Goal: Task Accomplishment & Management: Use online tool/utility

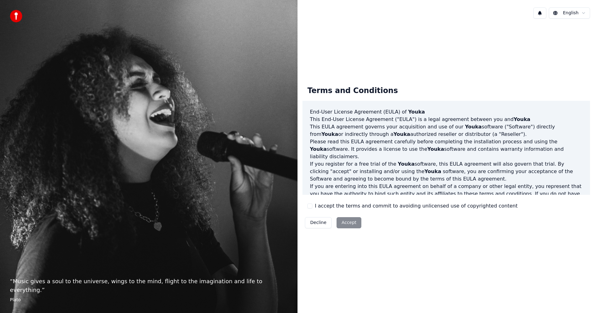
click at [311, 205] on button "I accept the terms and commit to avoiding unlicensed use of copyrighted content" at bounding box center [309, 205] width 5 height 5
click at [341, 223] on button "Accept" at bounding box center [348, 222] width 25 height 11
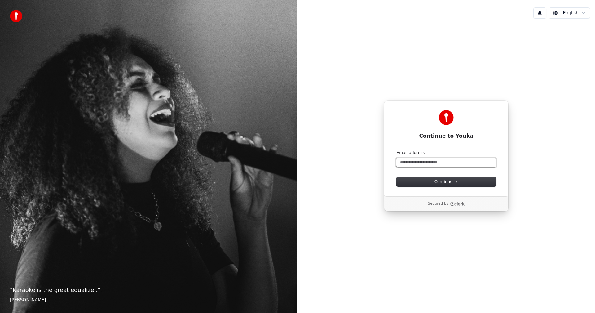
click at [417, 165] on input "Email address" at bounding box center [446, 162] width 100 height 9
click at [424, 178] on button "Continue" at bounding box center [446, 181] width 100 height 9
type input "**********"
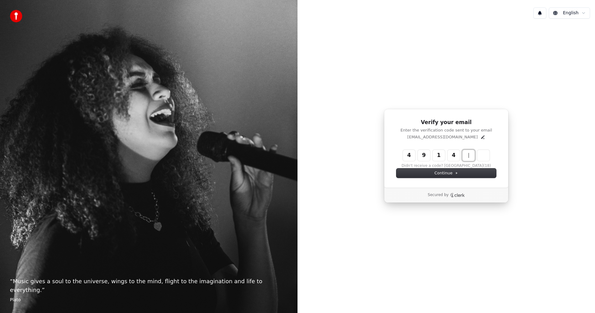
type input "******"
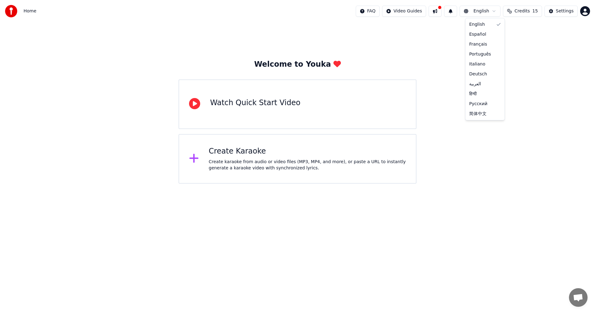
click at [491, 14] on html "Home FAQ Video Guides English Credits 15 Settings Welcome to Youka Watch Quick …" at bounding box center [297, 91] width 595 height 183
click at [262, 147] on div "Create Karaoke" at bounding box center [307, 151] width 197 height 10
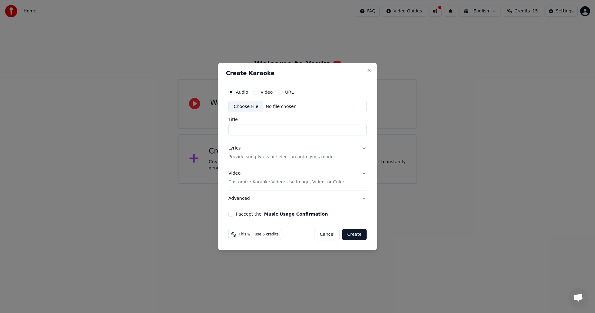
click at [280, 93] on button "URL" at bounding box center [280, 92] width 5 height 5
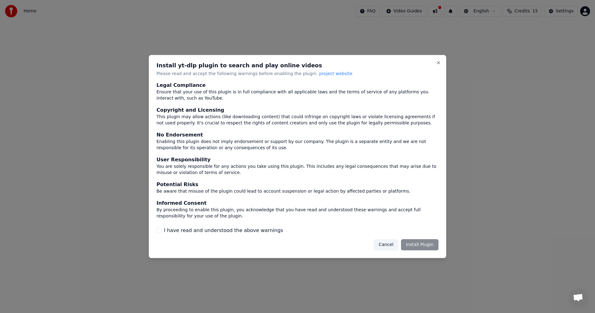
click at [418, 247] on div "Cancel Install Plugin" at bounding box center [406, 244] width 65 height 11
click at [396, 248] on button "Cancel" at bounding box center [386, 244] width 24 height 11
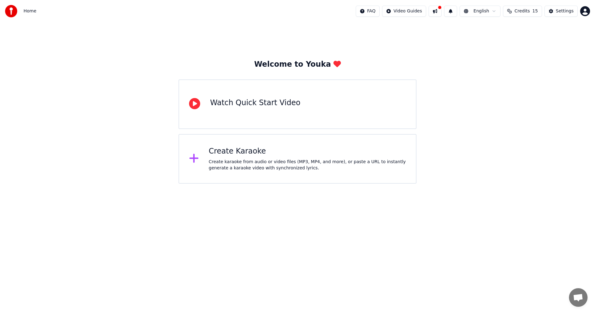
click at [254, 142] on div "Create Karaoke Create karaoke from audio or video files (MP3, MP4, and more), o…" at bounding box center [297, 159] width 238 height 50
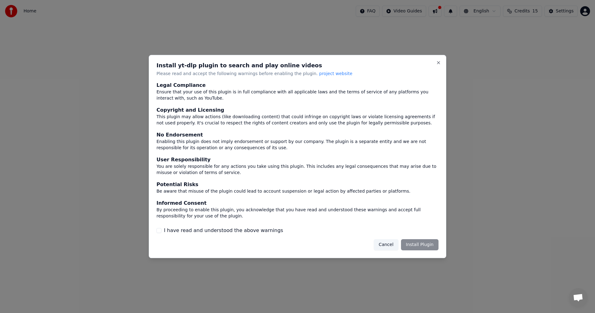
click at [394, 245] on button "Cancel" at bounding box center [386, 244] width 24 height 11
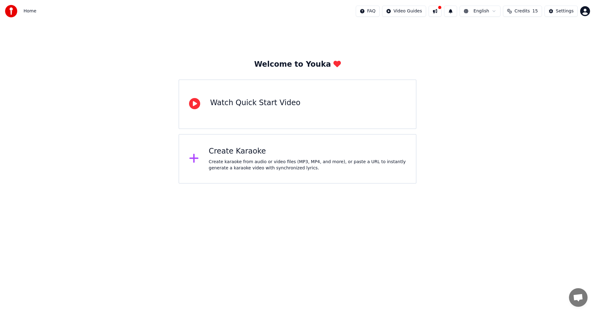
click at [282, 145] on div "Create Karaoke Create karaoke from audio or video files (MP3, MP4, and more), o…" at bounding box center [297, 159] width 238 height 50
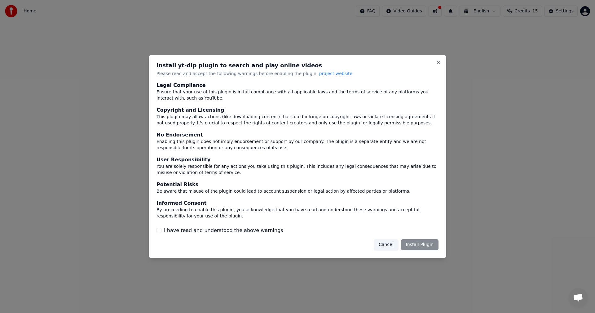
click at [421, 244] on div "Cancel Install Plugin" at bounding box center [406, 244] width 65 height 11
click at [319, 74] on span "project website" at bounding box center [335, 73] width 33 height 5
click at [394, 245] on button "Cancel" at bounding box center [386, 244] width 24 height 11
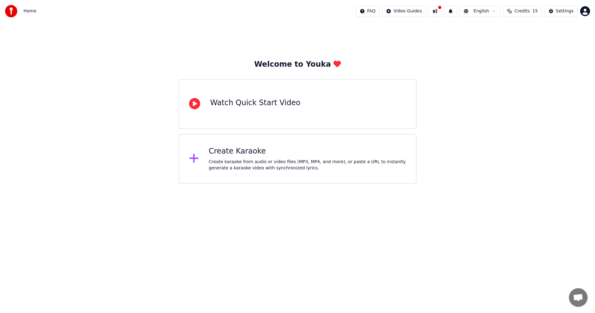
click at [239, 111] on div "Watch Quick Start Video" at bounding box center [297, 104] width 238 height 50
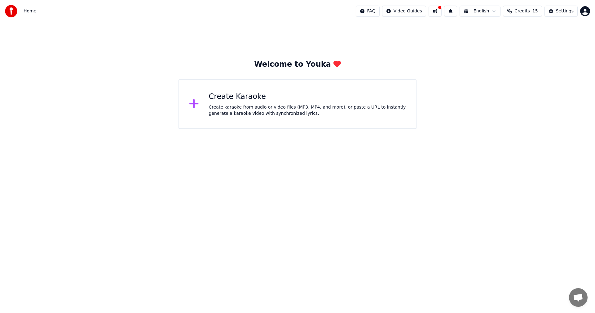
click at [211, 98] on div "Create Karaoke" at bounding box center [307, 97] width 197 height 10
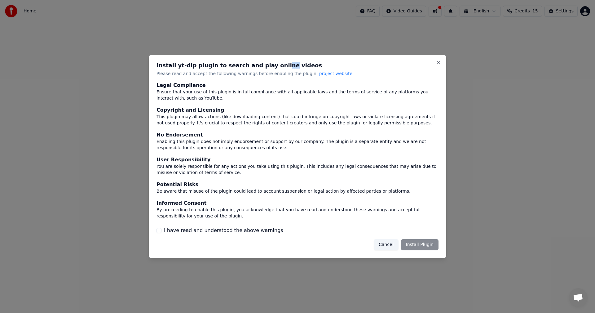
drag, startPoint x: 270, startPoint y: 66, endPoint x: 263, endPoint y: 66, distance: 6.5
click at [263, 66] on h2 "Install yt-dlp plugin to search and play online videos" at bounding box center [297, 66] width 282 height 6
click at [412, 243] on div "Cancel Install Plugin" at bounding box center [406, 244] width 65 height 11
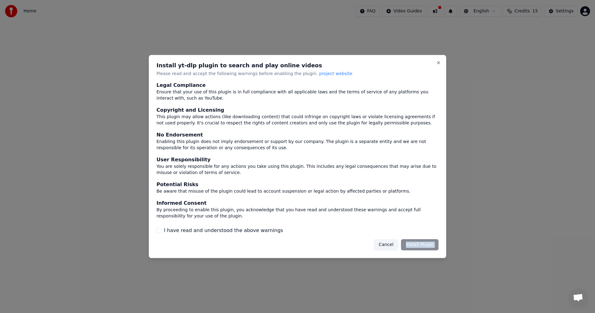
click at [417, 245] on div "Cancel Install Plugin" at bounding box center [406, 244] width 65 height 11
click at [412, 239] on div "Install yt-dlp plugin to search and play online videos Please read and accept t…" at bounding box center [297, 156] width 297 height 203
click at [395, 246] on button "Cancel" at bounding box center [386, 244] width 24 height 11
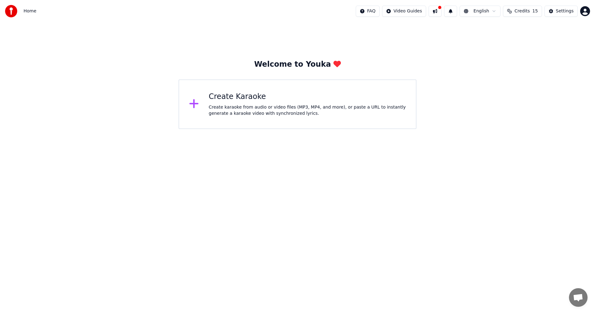
click at [298, 117] on div "Create Karaoke Create karaoke from audio or video files (MP3, MP4, and more), o…" at bounding box center [297, 104] width 238 height 50
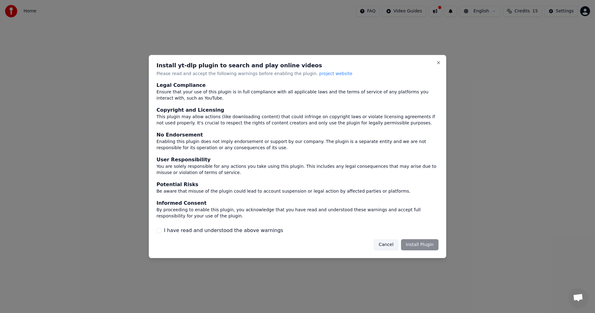
click at [353, 79] on div "Install yt-dlp plugin to search and play online videos Please read and accept t…" at bounding box center [297, 156] width 297 height 203
drag, startPoint x: 305, startPoint y: 70, endPoint x: 208, endPoint y: 66, distance: 97.0
click at [253, 71] on div "Install yt-dlp plugin to search and play online videos Please read and accept t…" at bounding box center [297, 70] width 282 height 14
click at [179, 66] on h2 "Install yt-dlp plugin to search and play online videos" at bounding box center [297, 66] width 282 height 6
click at [151, 57] on div "Install yt-dlp plugin to search and play online videos Please read and accept t…" at bounding box center [297, 156] width 297 height 203
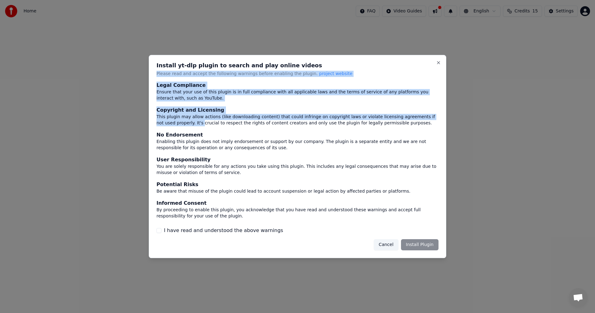
drag, startPoint x: 154, startPoint y: 76, endPoint x: 169, endPoint y: 182, distance: 106.8
click at [167, 136] on div "Install yt-dlp plugin to search and play online videos Please read and accept t…" at bounding box center [297, 156] width 297 height 203
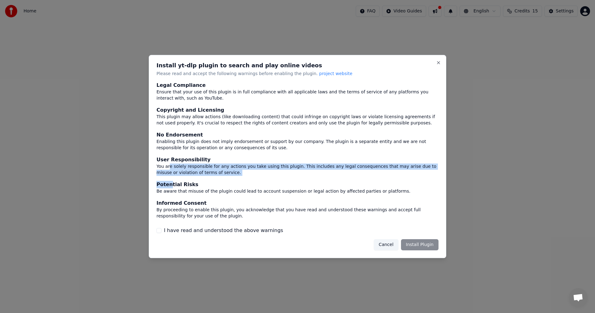
drag, startPoint x: 169, startPoint y: 182, endPoint x: 167, endPoint y: 220, distance: 37.9
click at [169, 189] on div "Legal Compliance Ensure that your use of this plugin is in full compliance with…" at bounding box center [297, 151] width 282 height 138
click at [160, 231] on button "I have read and understood the above warnings" at bounding box center [158, 230] width 5 height 5
click at [418, 244] on button "Install Plugin" at bounding box center [419, 244] width 37 height 11
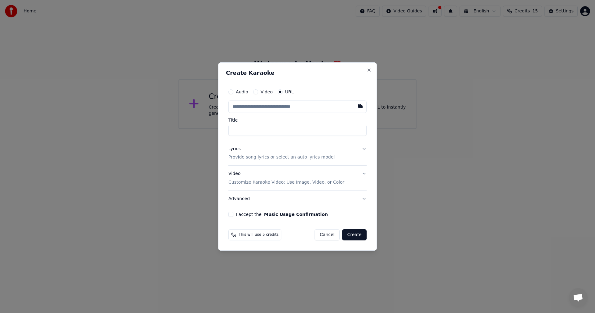
click at [269, 104] on input "text" at bounding box center [297, 106] width 138 height 12
paste input "**********"
type input "**********"
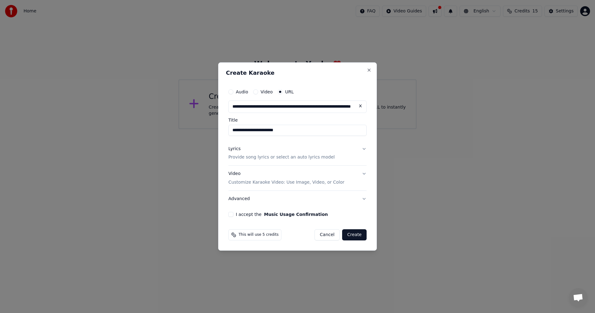
type input "**********"
click at [271, 128] on input "**********" at bounding box center [297, 130] width 138 height 11
click at [230, 215] on button "I accept the Music Usage Confirmation" at bounding box center [230, 214] width 5 height 5
click at [237, 149] on div "Lyrics" at bounding box center [234, 149] width 12 height 6
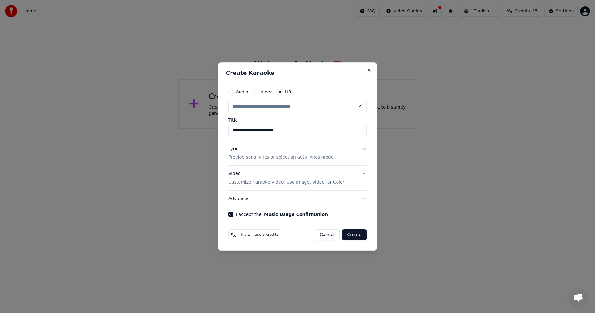
type input "**********"
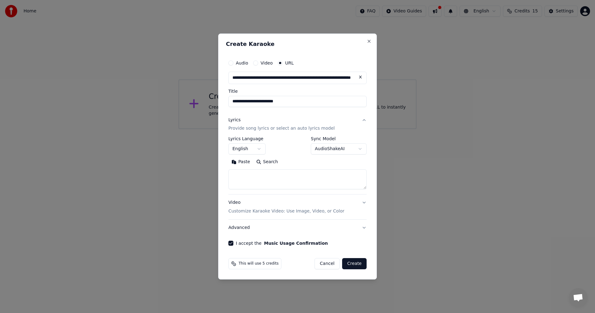
click at [237, 129] on body "**********" at bounding box center [297, 64] width 595 height 129
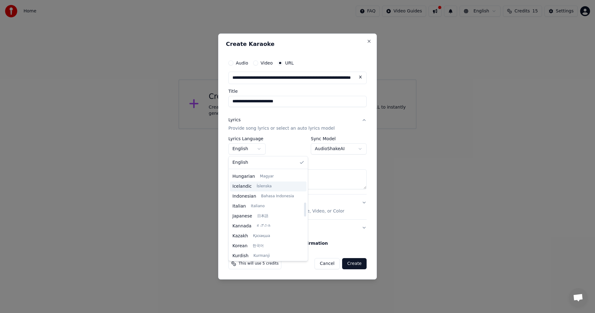
scroll to position [155, 0]
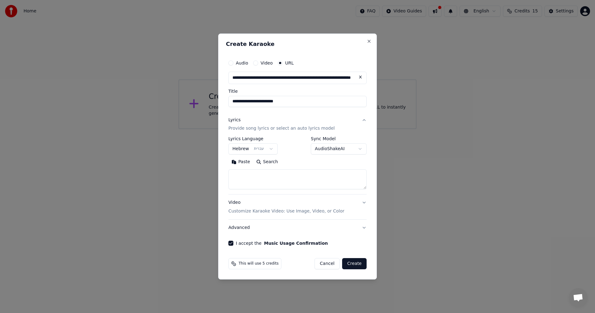
click at [264, 176] on textarea at bounding box center [297, 179] width 138 height 20
click at [353, 267] on button "Create" at bounding box center [354, 263] width 24 height 11
select select "**"
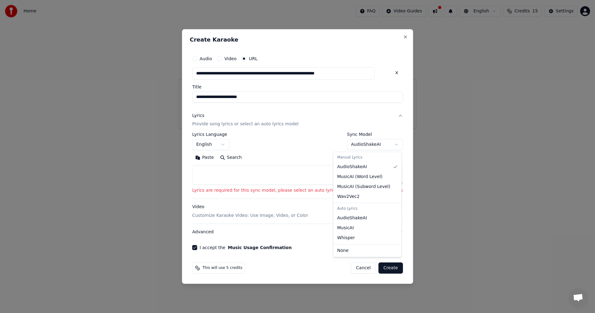
click at [355, 129] on body "**********" at bounding box center [297, 64] width 595 height 129
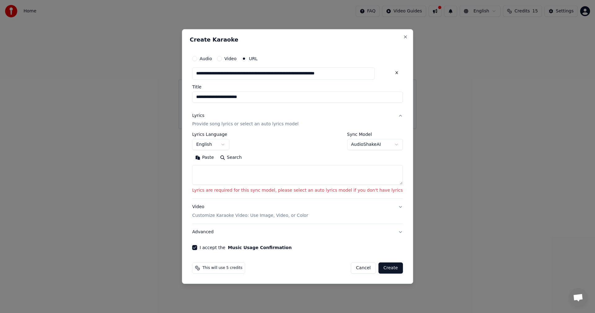
click at [274, 123] on p "Provide song lyrics or select an auto lyrics model" at bounding box center [245, 124] width 106 height 6
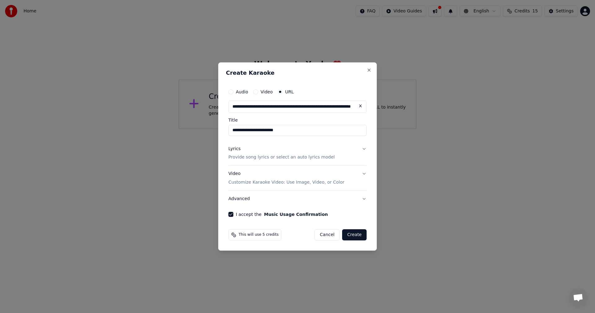
click at [269, 157] on p "Provide song lyrics or select an auto lyrics model" at bounding box center [281, 157] width 106 height 6
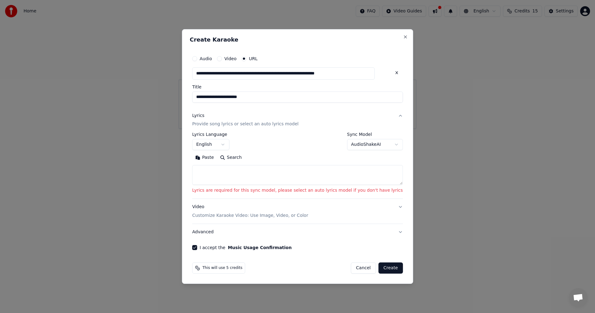
click at [355, 267] on button "Cancel" at bounding box center [363, 267] width 25 height 11
select select
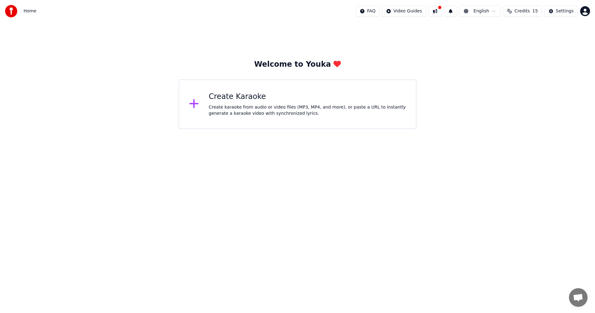
click at [264, 111] on div "Create karaoke from audio or video files (MP3, MP4, and more), or paste a URL t…" at bounding box center [307, 110] width 197 height 12
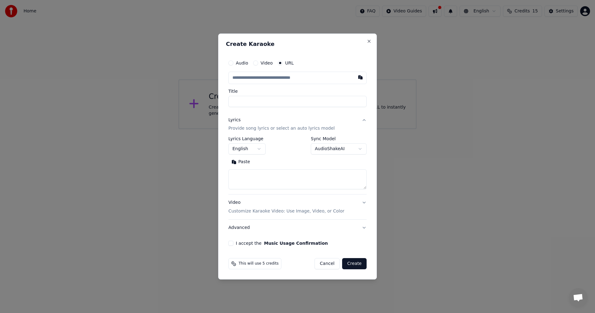
click at [244, 243] on label "I accept the Music Usage Confirmation" at bounding box center [282, 243] width 92 height 4
click at [233, 243] on button "I accept the Music Usage Confirmation" at bounding box center [230, 242] width 5 height 5
click at [325, 138] on label "Sync Model" at bounding box center [339, 139] width 56 height 4
click at [328, 129] on body "**********" at bounding box center [297, 64] width 595 height 129
click at [346, 121] on body "**********" at bounding box center [297, 64] width 595 height 129
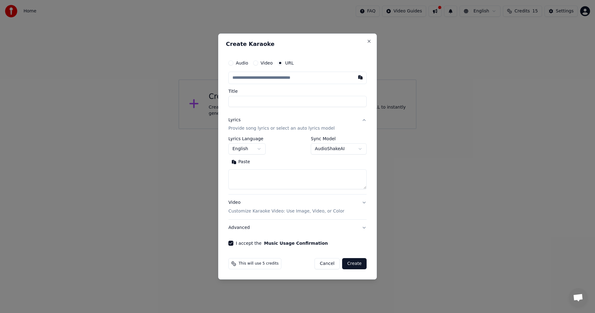
click at [253, 129] on body "**********" at bounding box center [297, 64] width 595 height 129
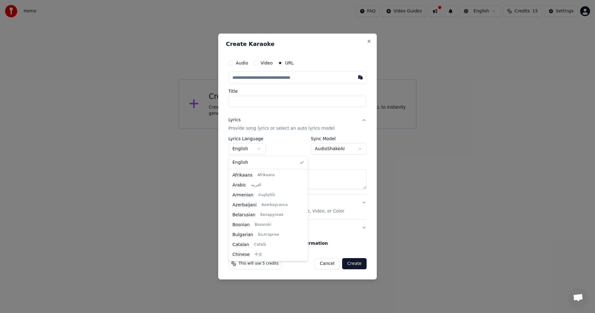
click at [283, 72] on body "**********" at bounding box center [297, 64] width 595 height 129
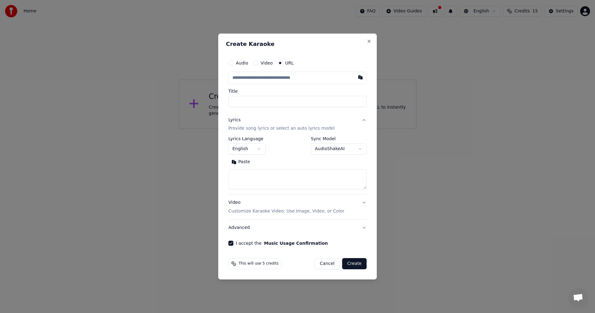
click at [281, 79] on input "text" at bounding box center [297, 78] width 138 height 12
paste input "**********"
type input "**********"
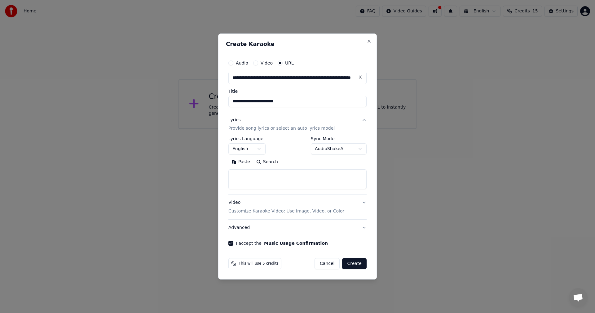
type input "**********"
click at [253, 129] on body "**********" at bounding box center [297, 64] width 595 height 129
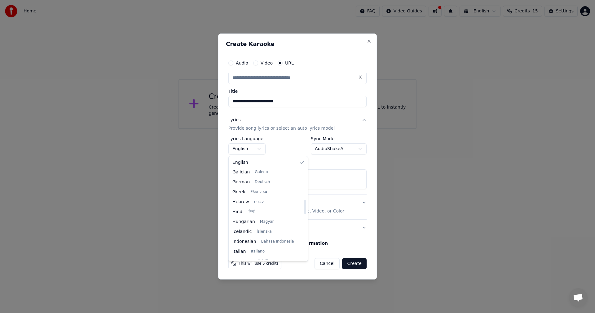
scroll to position [186, 0]
select select "**"
type input "**********"
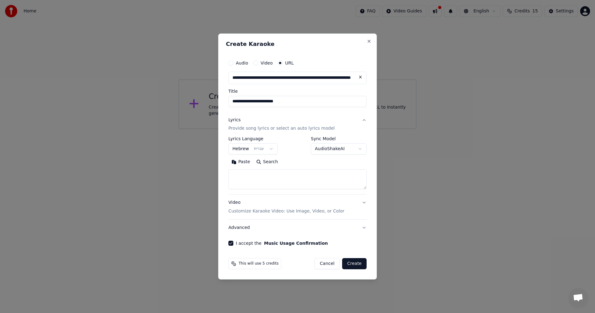
click at [263, 181] on textarea at bounding box center [297, 179] width 138 height 20
click at [246, 172] on textarea at bounding box center [297, 179] width 138 height 20
paste textarea "**********"
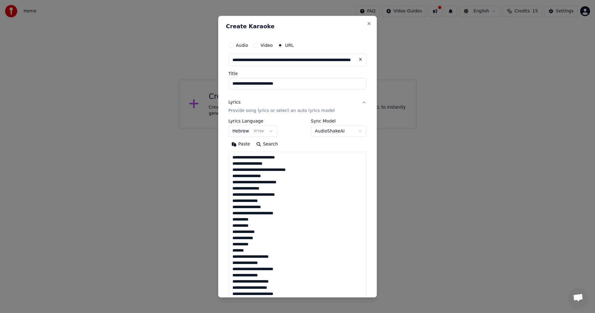
scroll to position [231, 0]
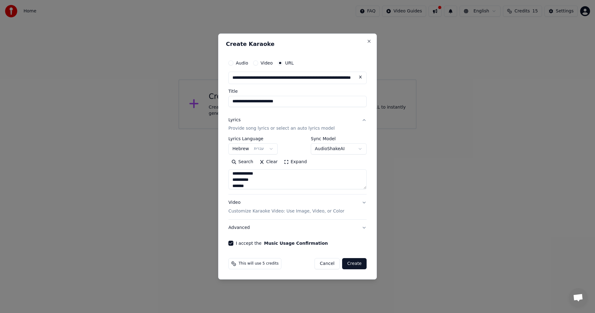
type textarea "**********"
click at [358, 265] on button "Create" at bounding box center [354, 263] width 24 height 11
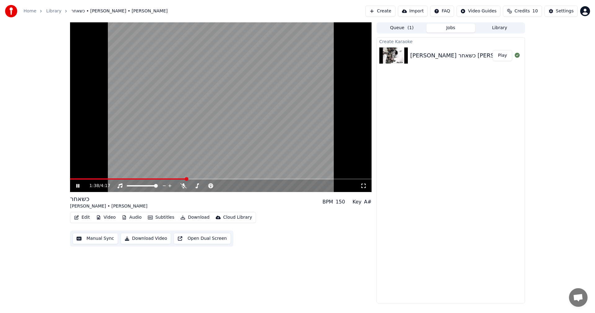
click at [280, 179] on span at bounding box center [220, 178] width 301 height 1
click at [304, 179] on span at bounding box center [220, 178] width 301 height 1
click at [320, 178] on span at bounding box center [220, 178] width 301 height 1
click at [158, 216] on button "Subtitles" at bounding box center [160, 217] width 31 height 9
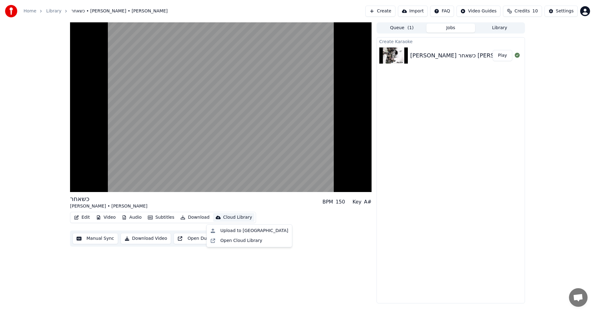
click at [264, 217] on div "Edit Video Audio Subtitles Download Cloud Library Manual Sync Download Video Op…" at bounding box center [220, 229] width 301 height 35
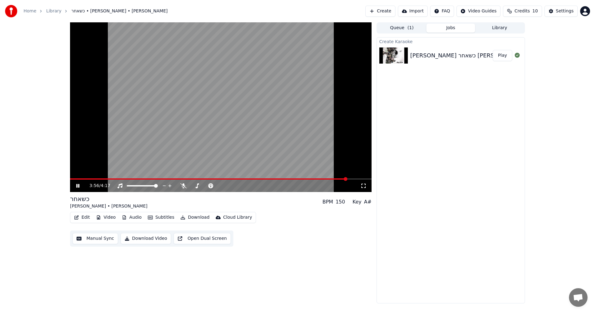
click at [76, 185] on icon at bounding box center [82, 185] width 15 height 5
click at [196, 217] on button "Download" at bounding box center [195, 217] width 34 height 9
click at [435, 93] on div "Create Karaoke [PERSON_NAME] כשאחר [PERSON_NAME] Play" at bounding box center [450, 170] width 148 height 266
click at [405, 28] on button "Queue ( 1 )" at bounding box center [401, 28] width 49 height 9
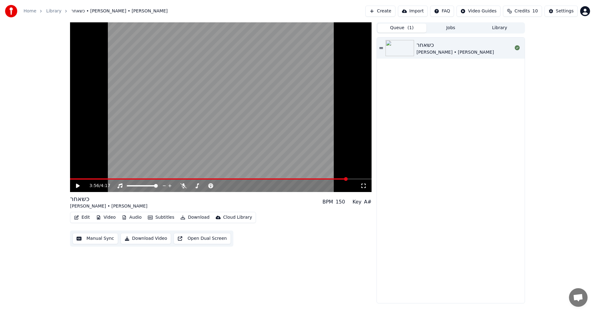
click at [442, 27] on button "Jobs" at bounding box center [450, 28] width 49 height 9
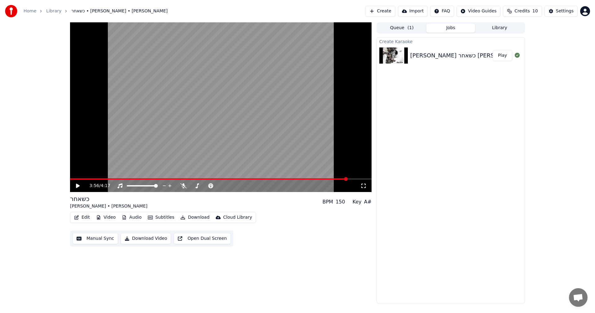
click at [505, 30] on button "Library" at bounding box center [499, 28] width 49 height 9
click at [453, 30] on button "Jobs" at bounding box center [450, 28] width 49 height 9
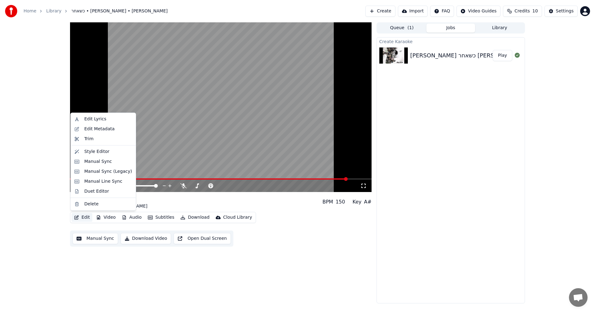
click at [83, 218] on button "Edit" at bounding box center [82, 217] width 21 height 9
click at [107, 195] on div "Duet Editor" at bounding box center [103, 191] width 63 height 10
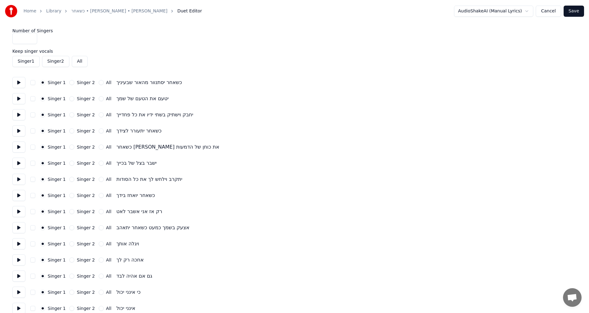
click at [28, 12] on link "Home" at bounding box center [30, 11] width 13 height 6
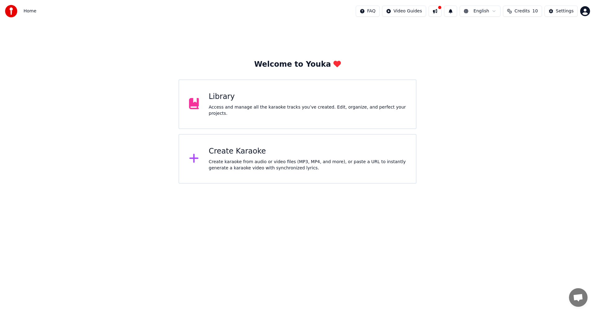
click at [409, 14] on html "Home FAQ Video Guides English Credits 10 Settings Welcome to Youka Library Acce…" at bounding box center [297, 91] width 595 height 183
click at [527, 15] on html "Home FAQ Video Guides English Credits 10 Settings Welcome to Youka Library Acce…" at bounding box center [297, 91] width 595 height 183
click at [566, 14] on div "Settings" at bounding box center [565, 11] width 18 height 6
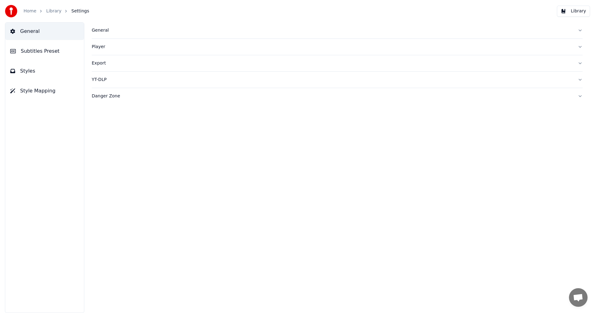
click at [45, 48] on span "Subtitles Preset" at bounding box center [40, 50] width 39 height 7
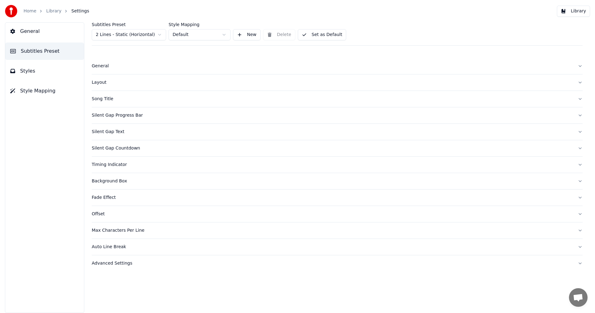
click at [28, 67] on button "Styles" at bounding box center [44, 70] width 79 height 17
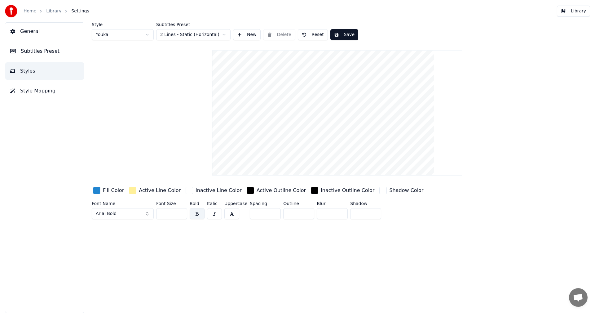
click at [56, 10] on link "Library" at bounding box center [53, 11] width 15 height 6
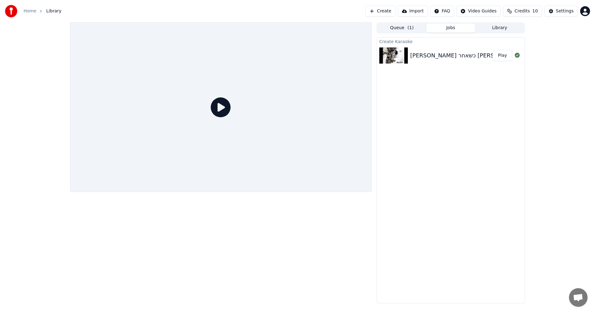
click at [442, 50] on div "[PERSON_NAME] כשאחר [PERSON_NAME] Play" at bounding box center [451, 55] width 148 height 21
click at [435, 56] on div "[PERSON_NAME] כשאחר [PERSON_NAME]" at bounding box center [467, 55] width 114 height 9
click at [394, 58] on img at bounding box center [393, 55] width 28 height 16
click at [505, 56] on button "Play" at bounding box center [503, 55] width 20 height 11
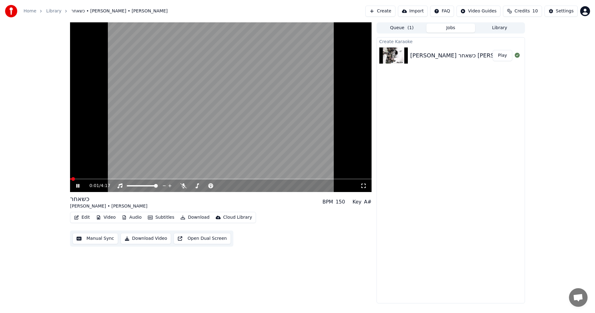
click at [80, 186] on icon at bounding box center [82, 185] width 15 height 5
click at [181, 217] on icon "button" at bounding box center [183, 217] width 4 height 4
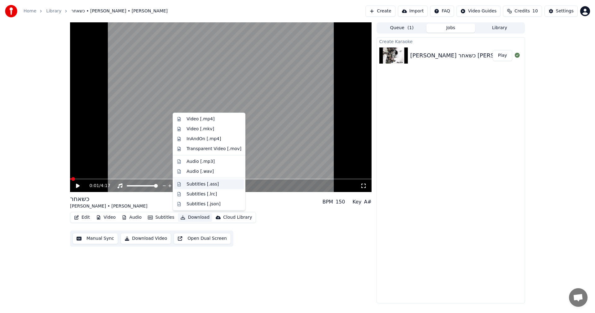
click at [207, 185] on div "Subtitles [.ass]" at bounding box center [202, 184] width 32 height 6
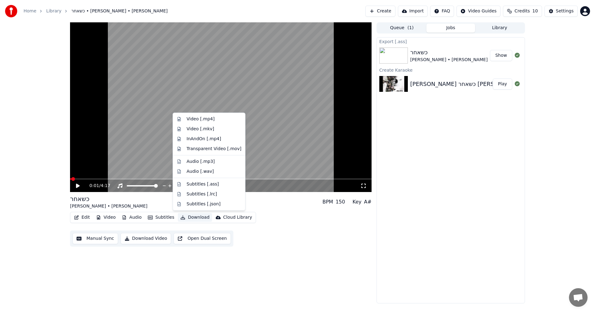
click at [188, 216] on button "Download" at bounding box center [195, 217] width 34 height 9
click at [193, 195] on div "Subtitles [.lrc]" at bounding box center [201, 194] width 30 height 6
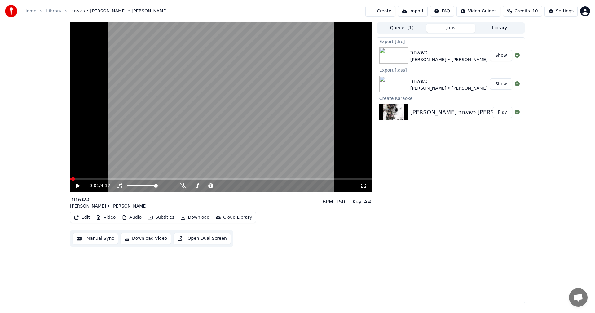
click at [498, 83] on button "Show" at bounding box center [501, 83] width 22 height 11
click at [190, 217] on button "Download" at bounding box center [195, 217] width 34 height 9
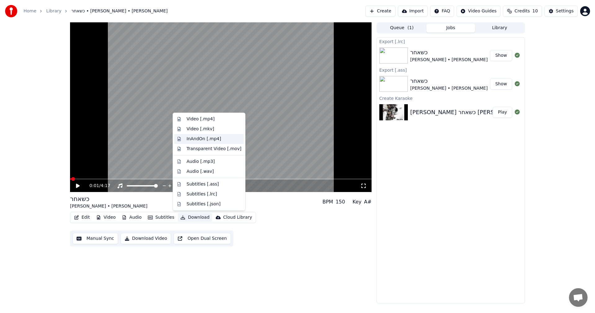
click at [200, 138] on div "InAndOn [.mp4]" at bounding box center [203, 139] width 35 height 6
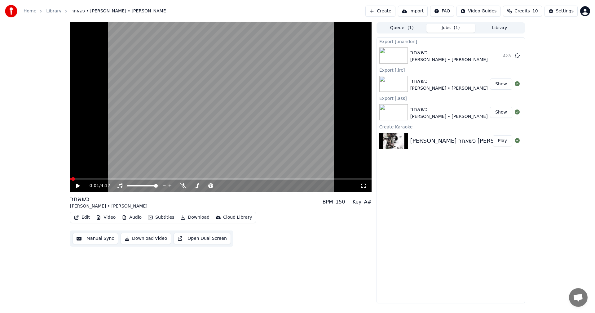
click at [503, 141] on button "Play" at bounding box center [503, 140] width 20 height 11
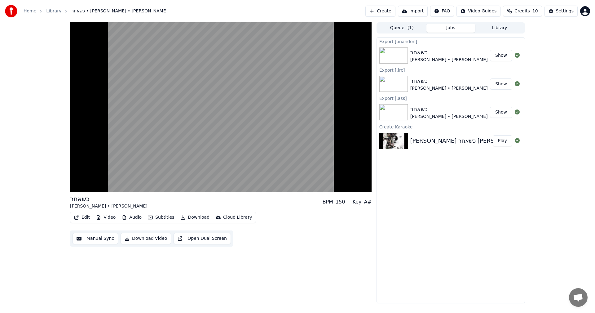
click at [501, 115] on button "Show" at bounding box center [501, 112] width 22 height 11
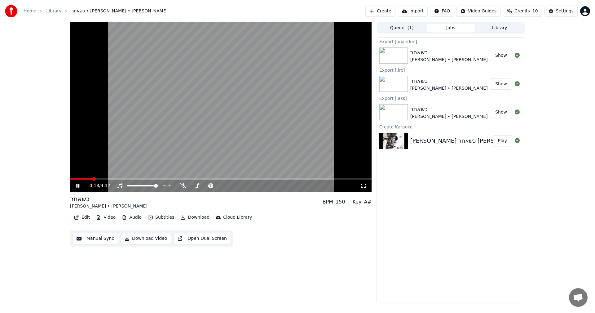
click at [184, 107] on video at bounding box center [220, 106] width 301 height 169
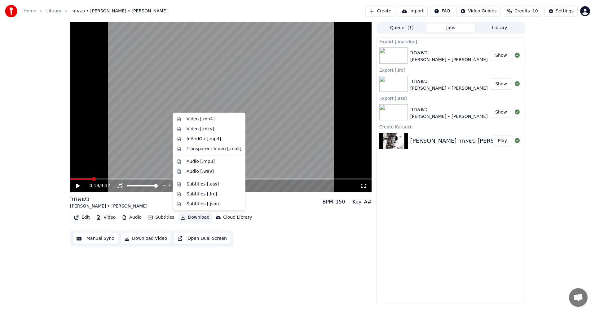
click at [196, 218] on button "Download" at bounding box center [195, 217] width 34 height 9
click at [200, 150] on div "Transparent Video [.mov]" at bounding box center [213, 149] width 55 height 6
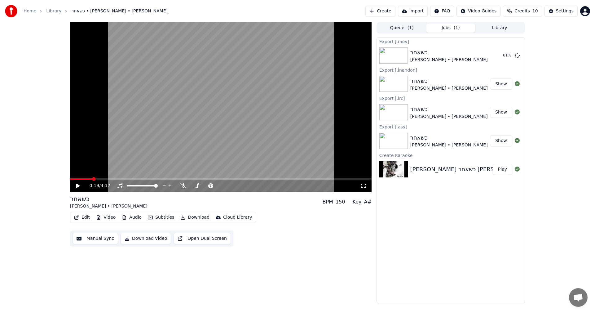
click at [536, 8] on span "10" at bounding box center [535, 11] width 6 height 6
click at [563, 14] on button "Settings" at bounding box center [560, 11] width 33 height 11
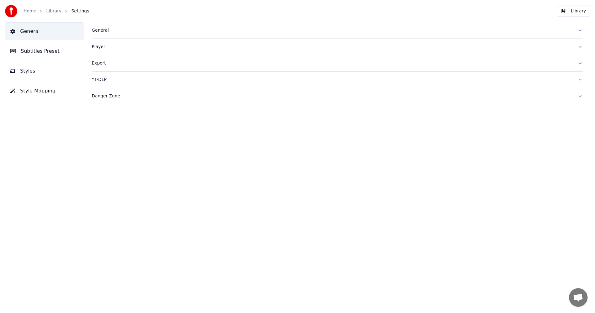
click at [33, 12] on link "Home" at bounding box center [30, 11] width 13 height 6
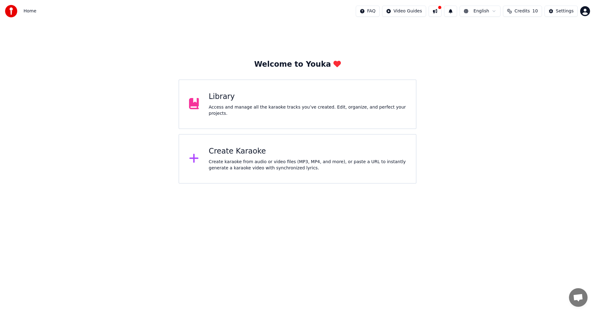
click at [241, 154] on div "Create Karaoke" at bounding box center [307, 151] width 197 height 10
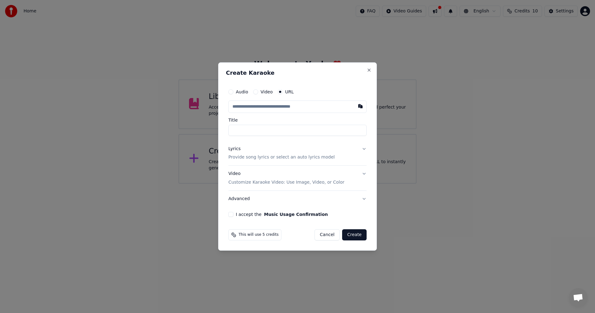
click at [237, 91] on label "Audio" at bounding box center [242, 92] width 12 height 4
click at [233, 91] on button "Audio" at bounding box center [230, 91] width 5 height 5
click at [239, 106] on div "Choose File" at bounding box center [246, 106] width 35 height 11
type input "**********"
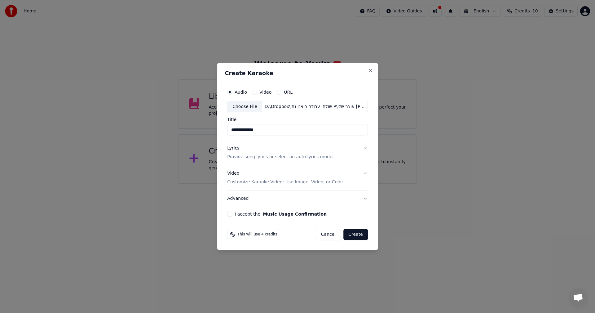
click at [268, 157] on p "Provide song lyrics or select an auto lyrics model" at bounding box center [280, 157] width 106 height 6
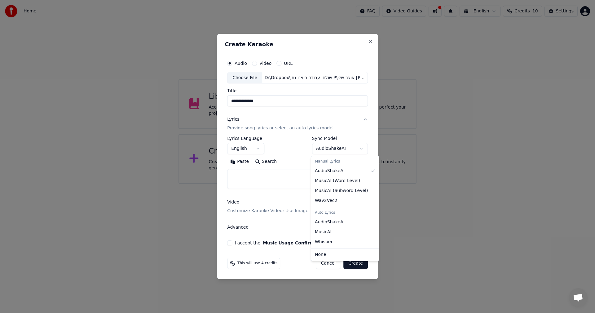
click at [331, 150] on body "**********" at bounding box center [297, 91] width 595 height 183
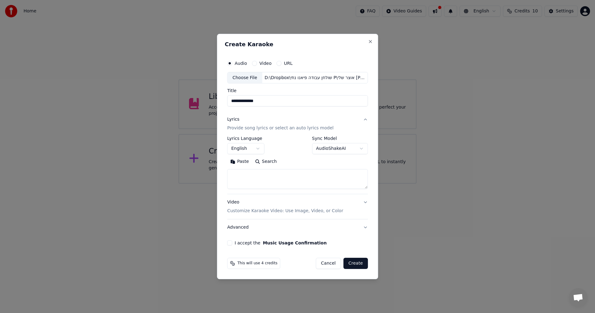
click at [331, 130] on body "**********" at bounding box center [297, 91] width 595 height 183
click at [248, 147] on body "**********" at bounding box center [297, 91] width 595 height 183
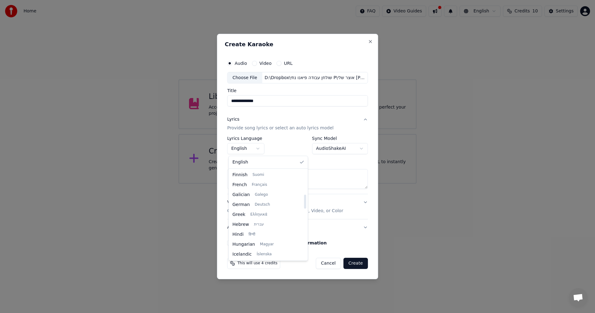
scroll to position [155, 0]
select select "**"
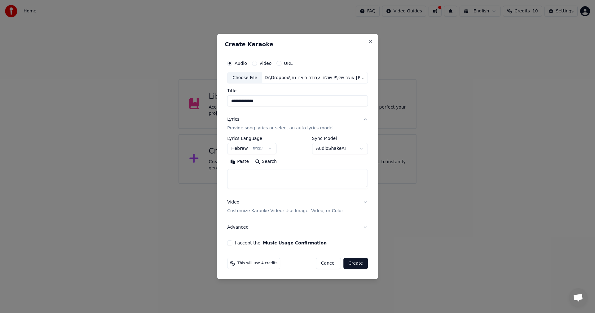
click at [251, 176] on textarea at bounding box center [297, 179] width 141 height 20
paste textarea "**********"
type textarea "**********"
click at [232, 244] on button "I accept the Music Usage Confirmation" at bounding box center [229, 242] width 5 height 5
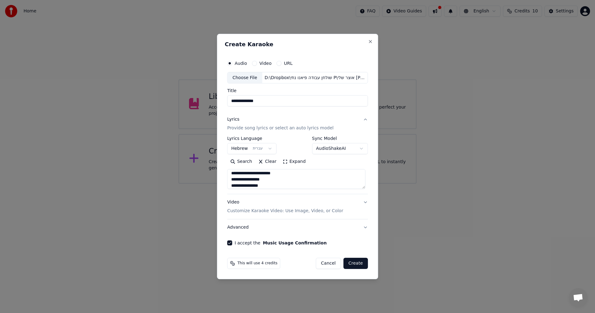
click at [353, 263] on button "Create" at bounding box center [355, 262] width 24 height 11
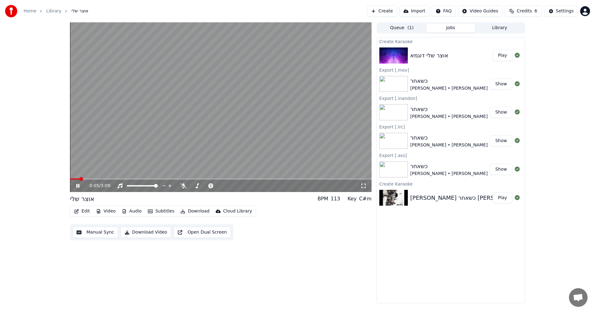
click at [89, 179] on span at bounding box center [220, 178] width 301 height 1
click at [146, 185] on span at bounding box center [137, 185] width 21 height 1
click at [124, 179] on span at bounding box center [220, 178] width 301 height 1
click at [77, 188] on icon at bounding box center [82, 185] width 15 height 5
click at [427, 54] on div "אוצר שלי דוגמא" at bounding box center [429, 55] width 38 height 9
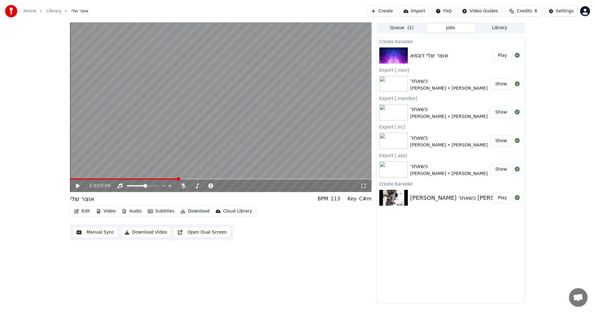
click at [401, 54] on img at bounding box center [393, 55] width 28 height 16
click at [84, 212] on button "Edit" at bounding box center [82, 211] width 21 height 9
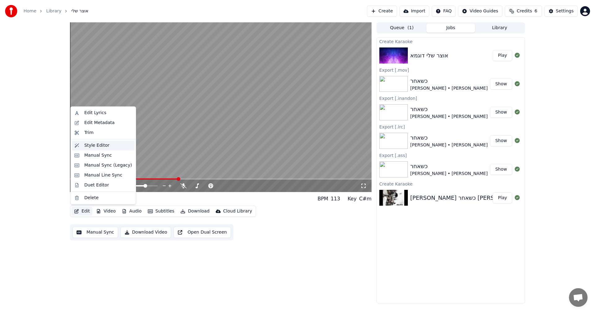
click at [103, 145] on div "Style Editor" at bounding box center [96, 145] width 25 height 6
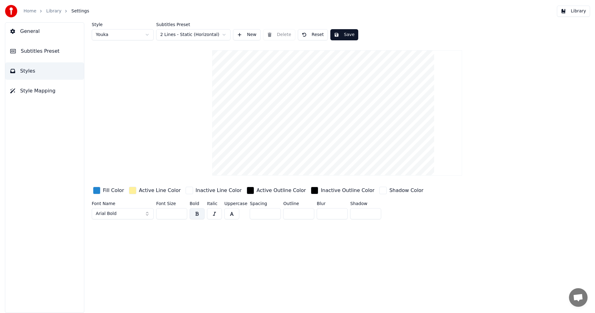
click at [98, 192] on div "button" at bounding box center [96, 189] width 7 height 7
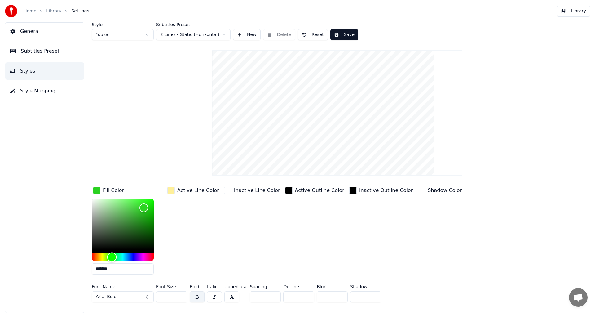
drag, startPoint x: 113, startPoint y: 256, endPoint x: 112, endPoint y: 260, distance: 4.6
click at [112, 260] on div "Hue" at bounding box center [123, 256] width 62 height 7
type input "*******"
drag, startPoint x: 145, startPoint y: 207, endPoint x: 147, endPoint y: 221, distance: 14.0
click at [147, 221] on div "Color" at bounding box center [147, 222] width 10 height 10
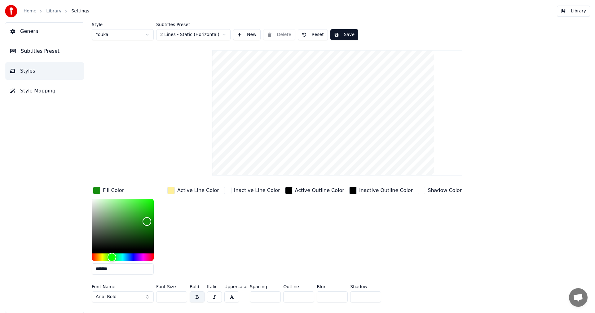
click at [177, 236] on div "Active Line Color" at bounding box center [193, 232] width 54 height 94
click at [175, 195] on div "Active Line Color" at bounding box center [193, 190] width 54 height 10
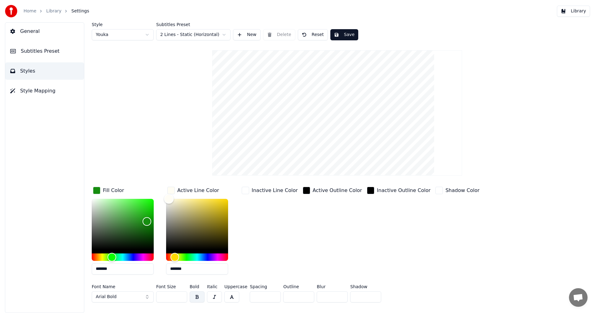
type input "*******"
drag, startPoint x: 190, startPoint y: 199, endPoint x: 169, endPoint y: 195, distance: 22.1
click at [169, 195] on div "Color" at bounding box center [169, 199] width 10 height 10
click at [173, 191] on div "button" at bounding box center [170, 189] width 7 height 7
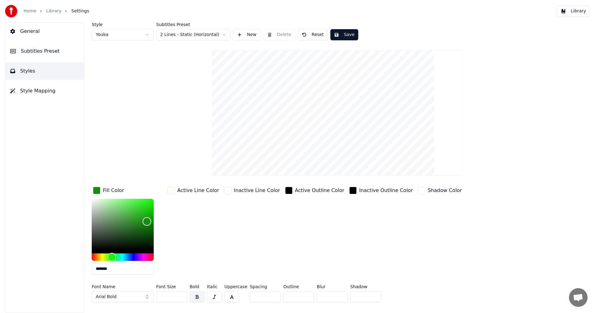
click at [173, 191] on div "button" at bounding box center [170, 189] width 7 height 7
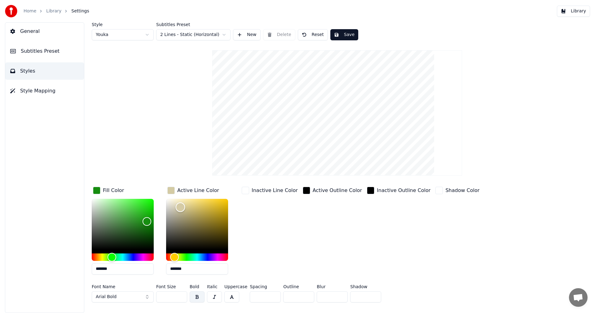
drag, startPoint x: 168, startPoint y: 199, endPoint x: 180, endPoint y: 207, distance: 14.6
click at [180, 207] on div "Color" at bounding box center [181, 207] width 10 height 10
click at [182, 209] on div "Color" at bounding box center [181, 208] width 10 height 10
type input "*******"
drag, startPoint x: 182, startPoint y: 209, endPoint x: 166, endPoint y: 195, distance: 21.9
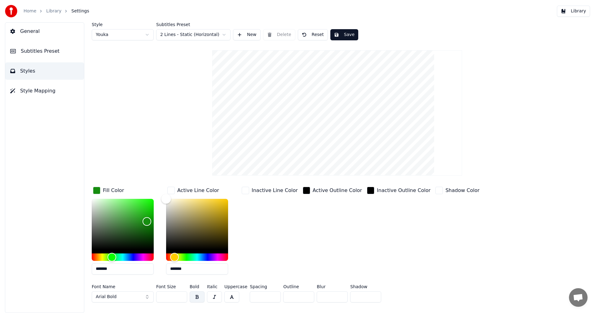
click at [166, 195] on div "Color" at bounding box center [166, 199] width 10 height 10
click at [112, 293] on span "Arial Bold" at bounding box center [106, 296] width 21 height 6
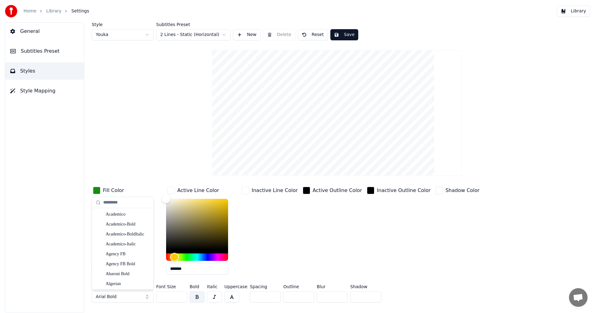
click at [301, 249] on div "Active Outline Color" at bounding box center [332, 232] width 62 height 94
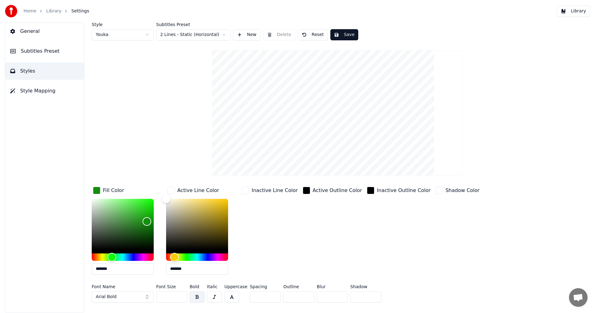
click at [372, 294] on input "**" at bounding box center [365, 296] width 31 height 11
click at [372, 297] on input "**" at bounding box center [365, 296] width 31 height 11
click at [372, 297] on input "*" at bounding box center [365, 296] width 31 height 11
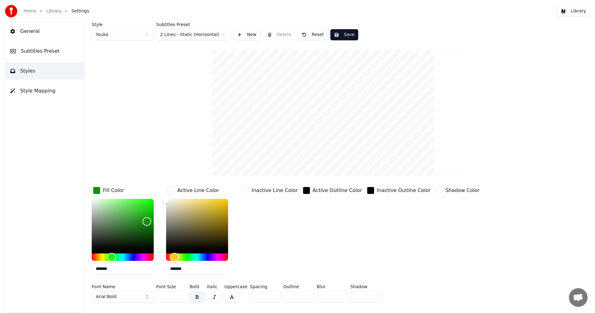
click at [372, 297] on input "*" at bounding box center [365, 296] width 31 height 11
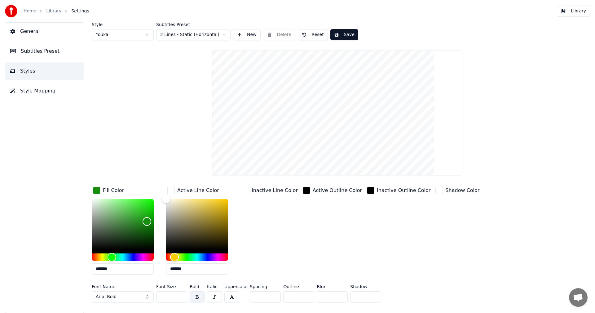
click at [372, 297] on input "*" at bounding box center [365, 296] width 31 height 11
type input "*"
click at [373, 293] on input "*" at bounding box center [365, 296] width 31 height 11
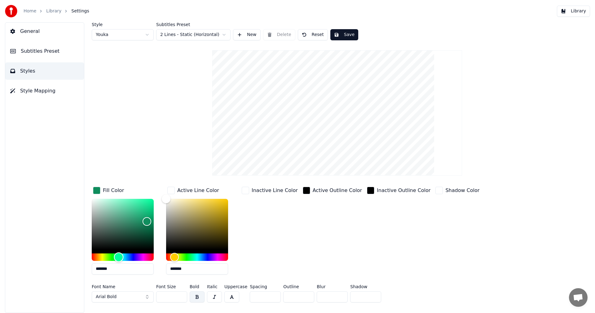
drag, startPoint x: 113, startPoint y: 257, endPoint x: 119, endPoint y: 257, distance: 5.3
click at [119, 257] on div "Hue" at bounding box center [119, 257] width 10 height 10
drag, startPoint x: 145, startPoint y: 221, endPoint x: 149, endPoint y: 228, distance: 7.9
click at [149, 228] on div "Color" at bounding box center [149, 228] width 10 height 10
drag, startPoint x: 148, startPoint y: 215, endPoint x: 146, endPoint y: 206, distance: 8.9
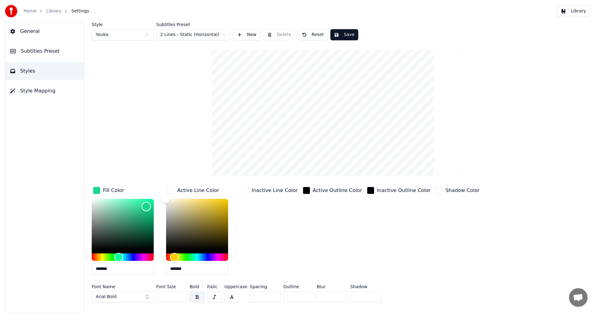
click at [146, 206] on div "Color" at bounding box center [147, 207] width 10 height 10
drag, startPoint x: 146, startPoint y: 206, endPoint x: 135, endPoint y: 220, distance: 17.2
click at [135, 220] on div "Color" at bounding box center [139, 215] width 10 height 10
drag, startPoint x: 135, startPoint y: 220, endPoint x: 139, endPoint y: 227, distance: 8.5
click at [139, 227] on div "Color" at bounding box center [139, 228] width 10 height 10
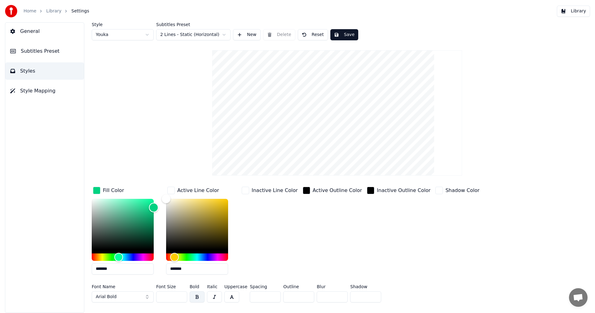
drag, startPoint x: 140, startPoint y: 226, endPoint x: 157, endPoint y: 207, distance: 25.4
click at [157, 207] on div "Color" at bounding box center [154, 208] width 10 height 10
drag, startPoint x: 157, startPoint y: 207, endPoint x: 151, endPoint y: 208, distance: 6.3
click at [151, 208] on div "Color" at bounding box center [154, 208] width 10 height 10
type input "*******"
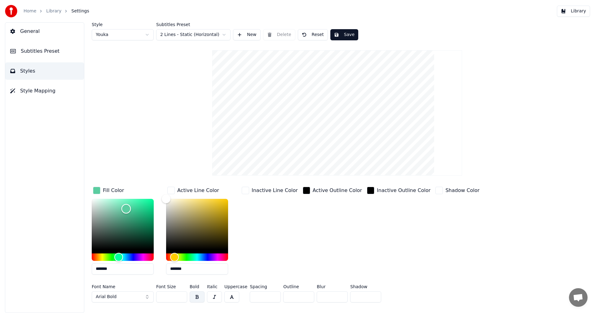
drag, startPoint x: 151, startPoint y: 208, endPoint x: 126, endPoint y: 208, distance: 24.5
click at [126, 208] on div "Color" at bounding box center [126, 209] width 10 height 10
click at [435, 191] on div "button" at bounding box center [438, 189] width 7 height 7
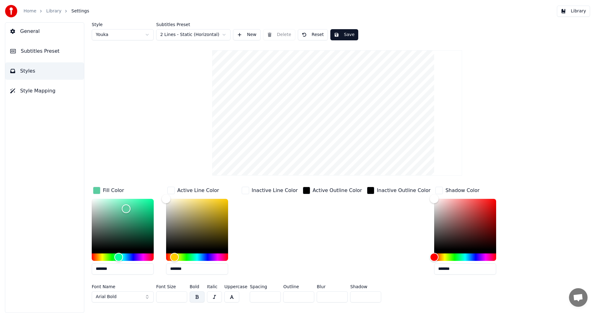
click at [470, 158] on div "Style Youka Subtitles Preset 2 Lines - Static (Horizontal) New Delete Reset Sav…" at bounding box center [337, 163] width 491 height 282
click at [367, 244] on div "Inactive Outline Color" at bounding box center [399, 232] width 66 height 94
click at [343, 33] on button "Save" at bounding box center [344, 34] width 28 height 11
click at [28, 90] on span "Style Mapping" at bounding box center [37, 90] width 35 height 7
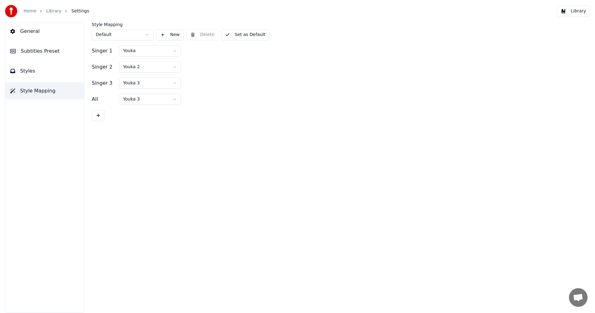
click at [27, 80] on div "General Subtitles Preset Styles Style Mapping" at bounding box center [44, 167] width 79 height 290
click at [28, 74] on span "Styles" at bounding box center [27, 70] width 15 height 7
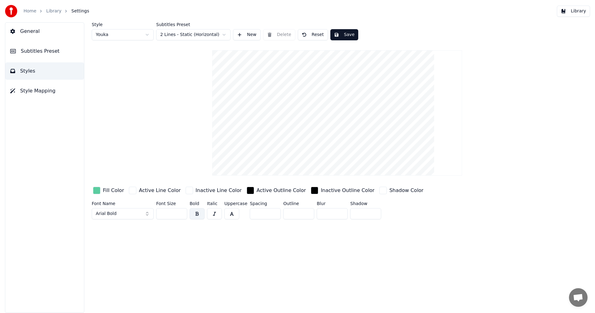
click at [27, 51] on span "Subtitles Preset" at bounding box center [40, 50] width 39 height 7
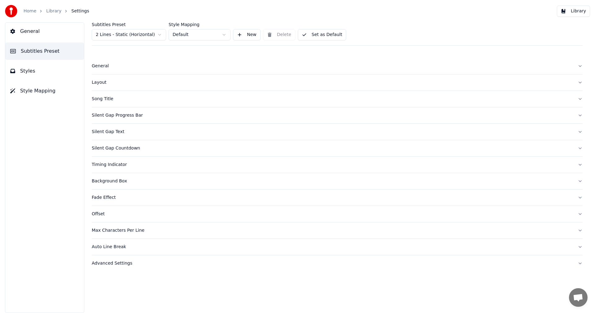
click at [106, 179] on div "Background Box" at bounding box center [332, 181] width 481 height 6
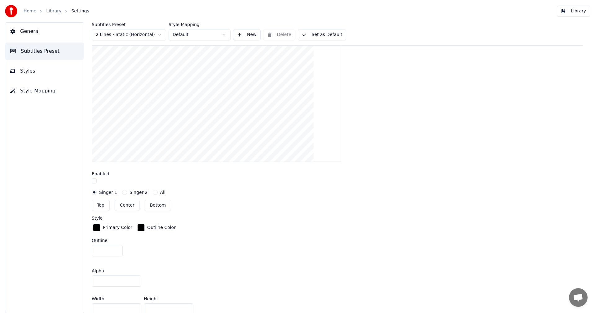
scroll to position [186, 0]
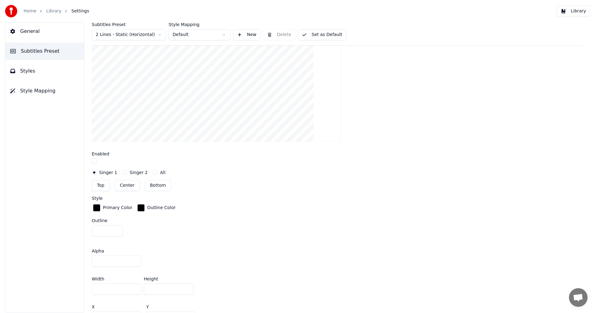
click at [95, 209] on div "button" at bounding box center [96, 207] width 7 height 7
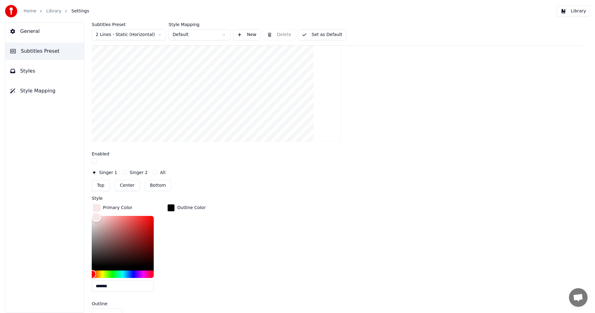
click at [96, 216] on div "Color" at bounding box center [123, 241] width 62 height 51
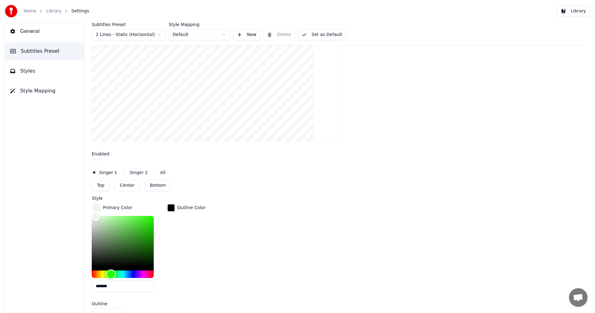
type input "*******"
drag, startPoint x: 108, startPoint y: 272, endPoint x: 113, endPoint y: 271, distance: 4.7
click at [113, 271] on div "Hue" at bounding box center [123, 273] width 62 height 7
click at [169, 250] on div "Outline Color" at bounding box center [186, 250] width 41 height 94
click at [95, 210] on div "button" at bounding box center [96, 207] width 7 height 7
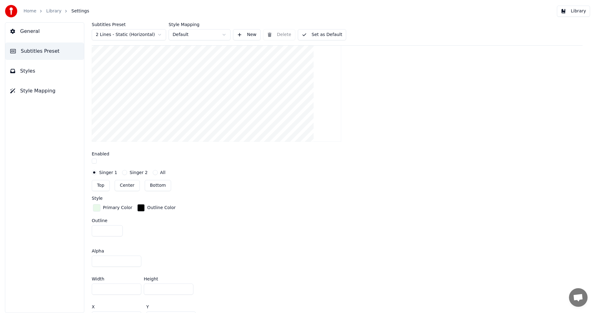
click at [97, 210] on div "button" at bounding box center [96, 207] width 7 height 7
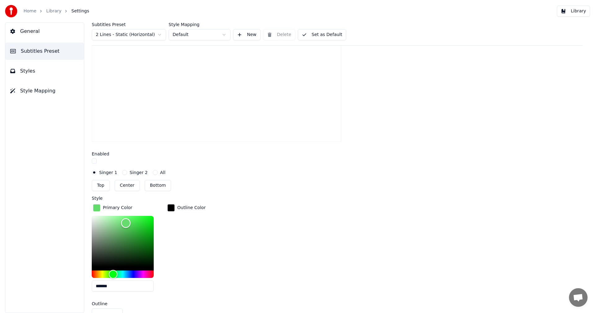
type input "*******"
drag, startPoint x: 125, startPoint y: 241, endPoint x: 129, endPoint y: 221, distance: 20.4
click at [129, 221] on div "Color" at bounding box center [123, 241] width 62 height 51
click at [196, 235] on div "Outline Color" at bounding box center [186, 250] width 41 height 94
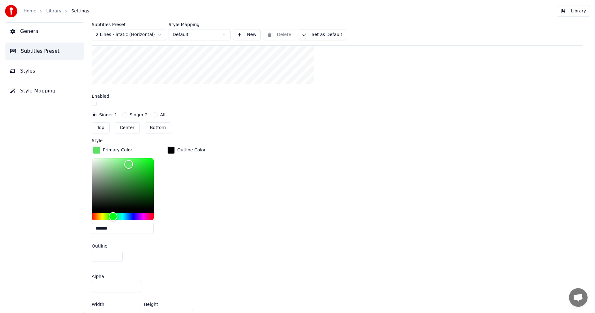
scroll to position [248, 0]
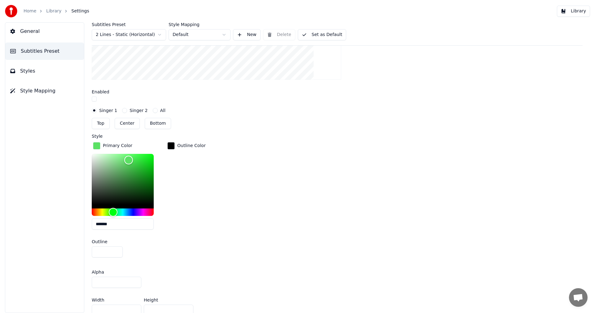
click at [185, 146] on div "Outline Color" at bounding box center [191, 145] width 28 height 6
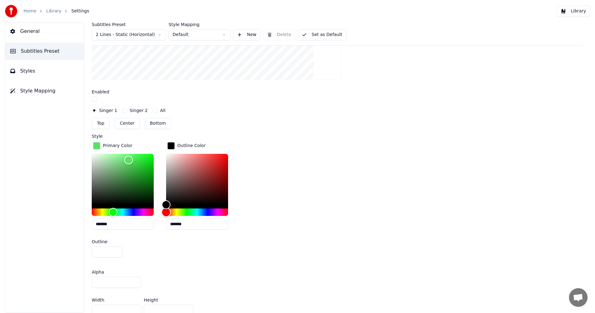
click at [186, 210] on div "Hue" at bounding box center [197, 211] width 62 height 7
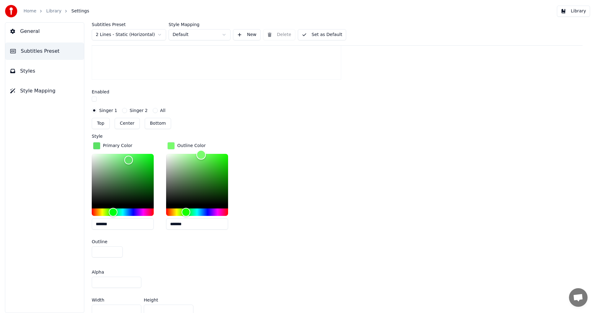
type input "*******"
drag, startPoint x: 190, startPoint y: 169, endPoint x: 203, endPoint y: 151, distance: 21.9
click at [203, 154] on div "Color" at bounding box center [197, 179] width 62 height 51
click at [247, 155] on div "Primary Color ******* Outline Color *******" at bounding box center [337, 188] width 491 height 94
click at [245, 183] on div "Primary Color ******* Outline Color *******" at bounding box center [337, 188] width 491 height 94
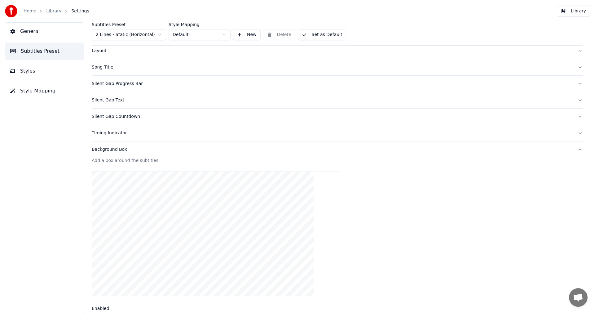
scroll to position [0, 0]
click at [31, 28] on span "General" at bounding box center [30, 31] width 20 height 7
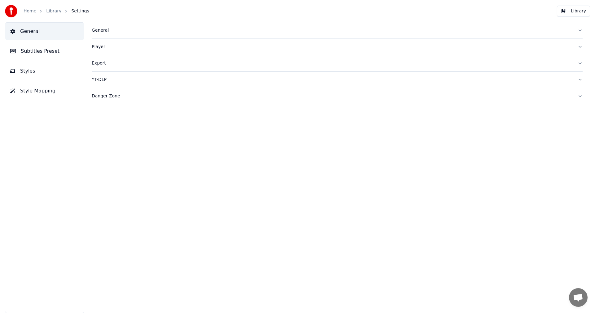
click at [26, 52] on span "Subtitles Preset" at bounding box center [40, 50] width 39 height 7
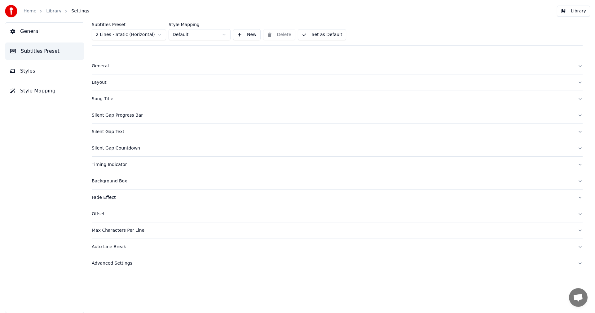
click at [27, 72] on span "Styles" at bounding box center [27, 70] width 15 height 7
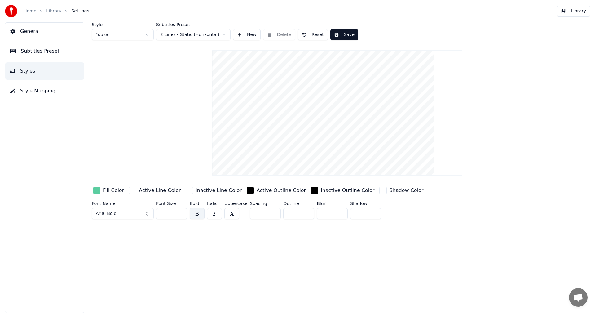
click at [28, 87] on button "Style Mapping" at bounding box center [44, 90] width 79 height 17
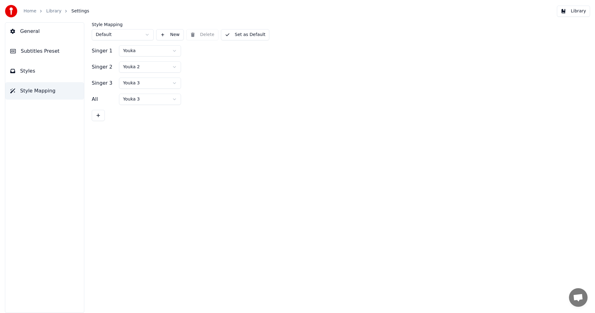
click at [29, 76] on button "Styles" at bounding box center [44, 70] width 79 height 17
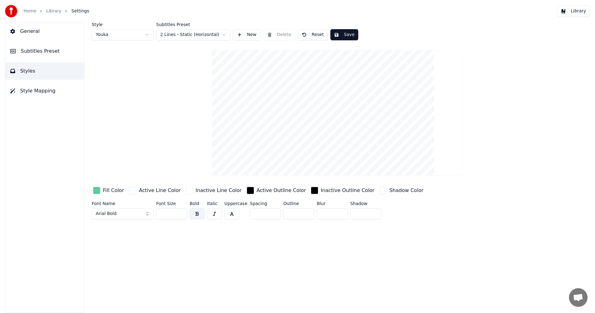
click at [22, 31] on span "General" at bounding box center [30, 31] width 20 height 7
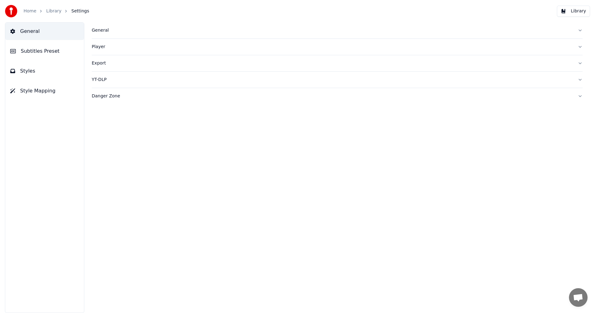
click at [33, 9] on link "Home" at bounding box center [30, 11] width 13 height 6
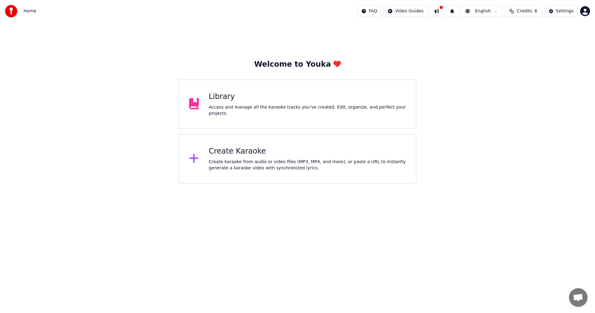
click at [8, 15] on img at bounding box center [11, 11] width 12 height 12
click at [11, 14] on img at bounding box center [11, 11] width 12 height 12
click at [25, 11] on span "Home" at bounding box center [30, 11] width 13 height 6
click at [33, 14] on span "Home" at bounding box center [30, 11] width 13 height 6
click at [424, 13] on html "Home FAQ Video Guides English Credits 6 Settings Welcome to Youka Library Acces…" at bounding box center [297, 91] width 595 height 183
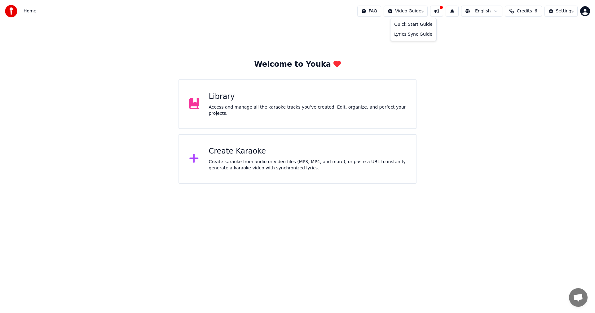
click at [503, 50] on html "Home FAQ Video Guides English Credits 6 Settings Welcome to Youka Library Acces…" at bounding box center [297, 91] width 595 height 183
click at [573, 8] on button "Settings" at bounding box center [560, 11] width 33 height 11
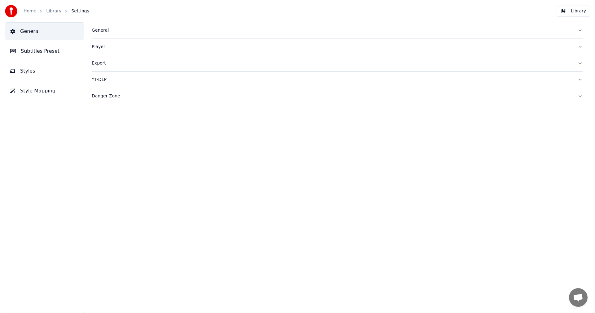
click at [48, 52] on span "Subtitles Preset" at bounding box center [40, 50] width 39 height 7
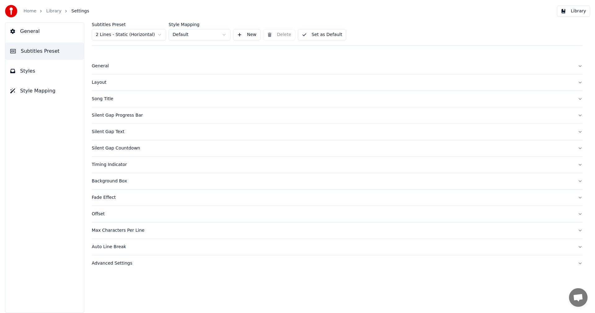
click at [28, 70] on span "Styles" at bounding box center [27, 70] width 15 height 7
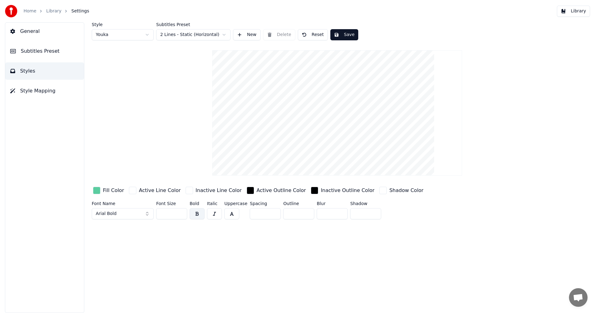
click at [33, 51] on span "Subtitles Preset" at bounding box center [40, 50] width 39 height 7
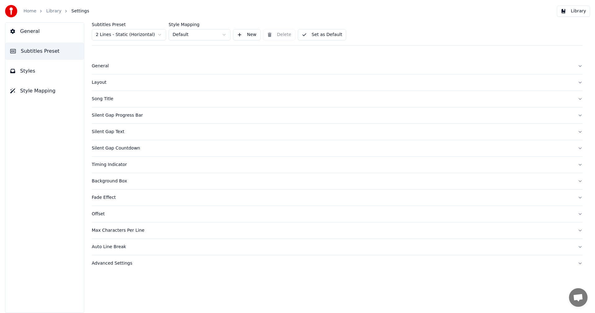
click at [28, 32] on span "General" at bounding box center [30, 31] width 20 height 7
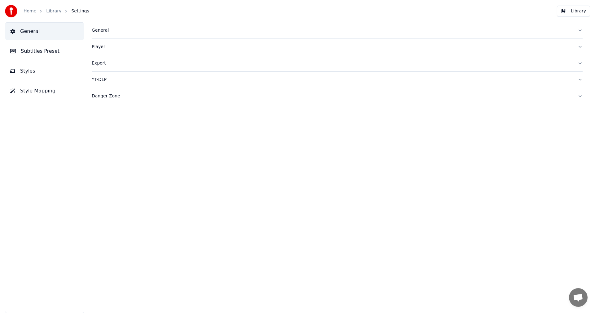
click at [33, 89] on span "Style Mapping" at bounding box center [37, 90] width 35 height 7
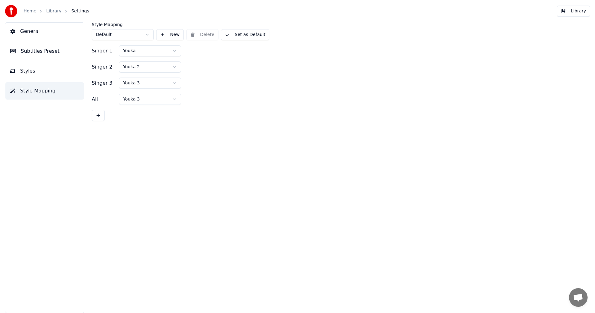
click at [22, 32] on span "General" at bounding box center [30, 31] width 20 height 7
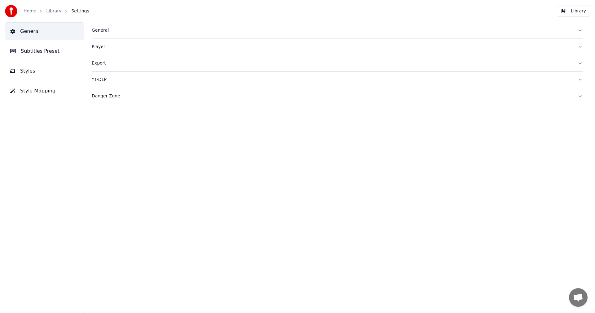
click at [28, 11] on link "Home" at bounding box center [30, 11] width 13 height 6
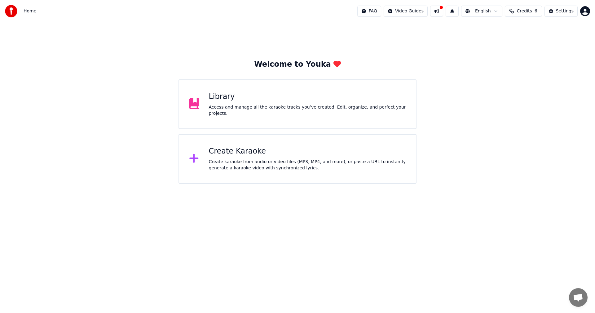
click at [241, 94] on div "Library Access and manage all the karaoke tracks you’ve created. Edit, organize…" at bounding box center [297, 104] width 238 height 50
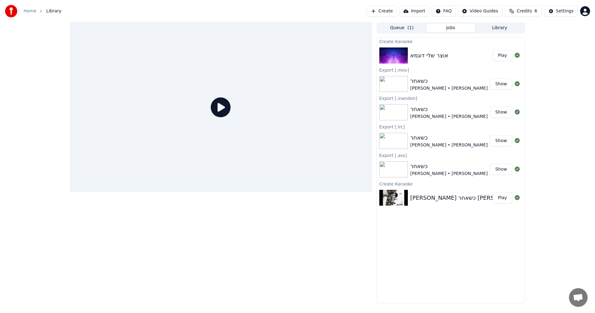
click at [431, 51] on div "אוצר שלי דוגמא" at bounding box center [429, 55] width 38 height 9
click at [393, 55] on img at bounding box center [393, 55] width 28 height 16
click at [502, 57] on button "Play" at bounding box center [503, 55] width 20 height 11
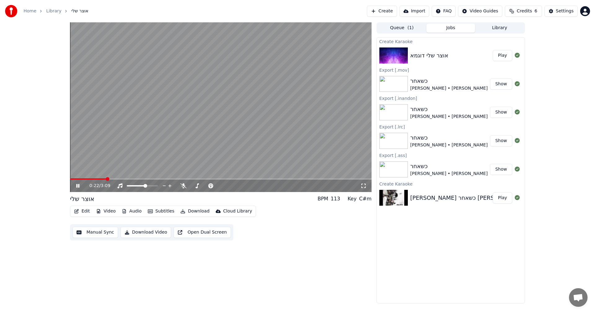
click at [75, 183] on icon at bounding box center [82, 185] width 15 height 5
click at [226, 184] on span at bounding box center [224, 186] width 4 height 4
click at [77, 189] on div "0:22 / 3:09" at bounding box center [220, 185] width 301 height 12
click at [77, 187] on icon at bounding box center [78, 185] width 4 height 4
click at [77, 187] on icon at bounding box center [77, 186] width 3 height 4
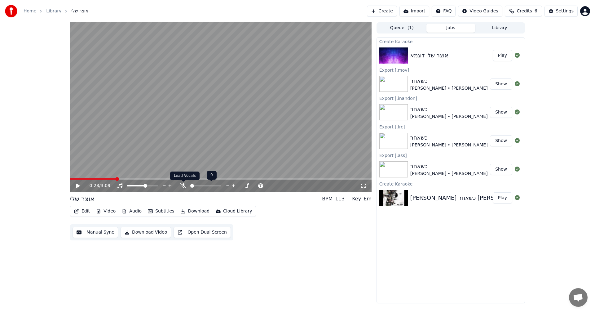
click at [184, 183] on icon at bounding box center [183, 185] width 6 height 5
click at [72, 188] on div "0:28 / 3:09" at bounding box center [220, 185] width 301 height 12
click at [75, 186] on div "0:28 / 3:09" at bounding box center [220, 185] width 296 height 6
click at [77, 186] on icon at bounding box center [78, 185] width 4 height 4
click at [204, 178] on video at bounding box center [220, 106] width 301 height 169
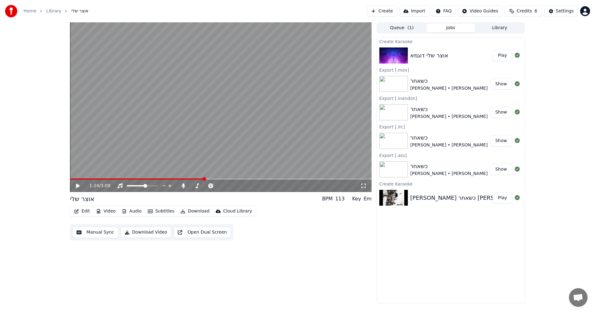
click at [204, 178] on span at bounding box center [220, 178] width 301 height 1
click at [81, 186] on icon at bounding box center [82, 185] width 15 height 5
click at [79, 186] on icon at bounding box center [77, 186] width 3 height 4
